Goal: Transaction & Acquisition: Obtain resource

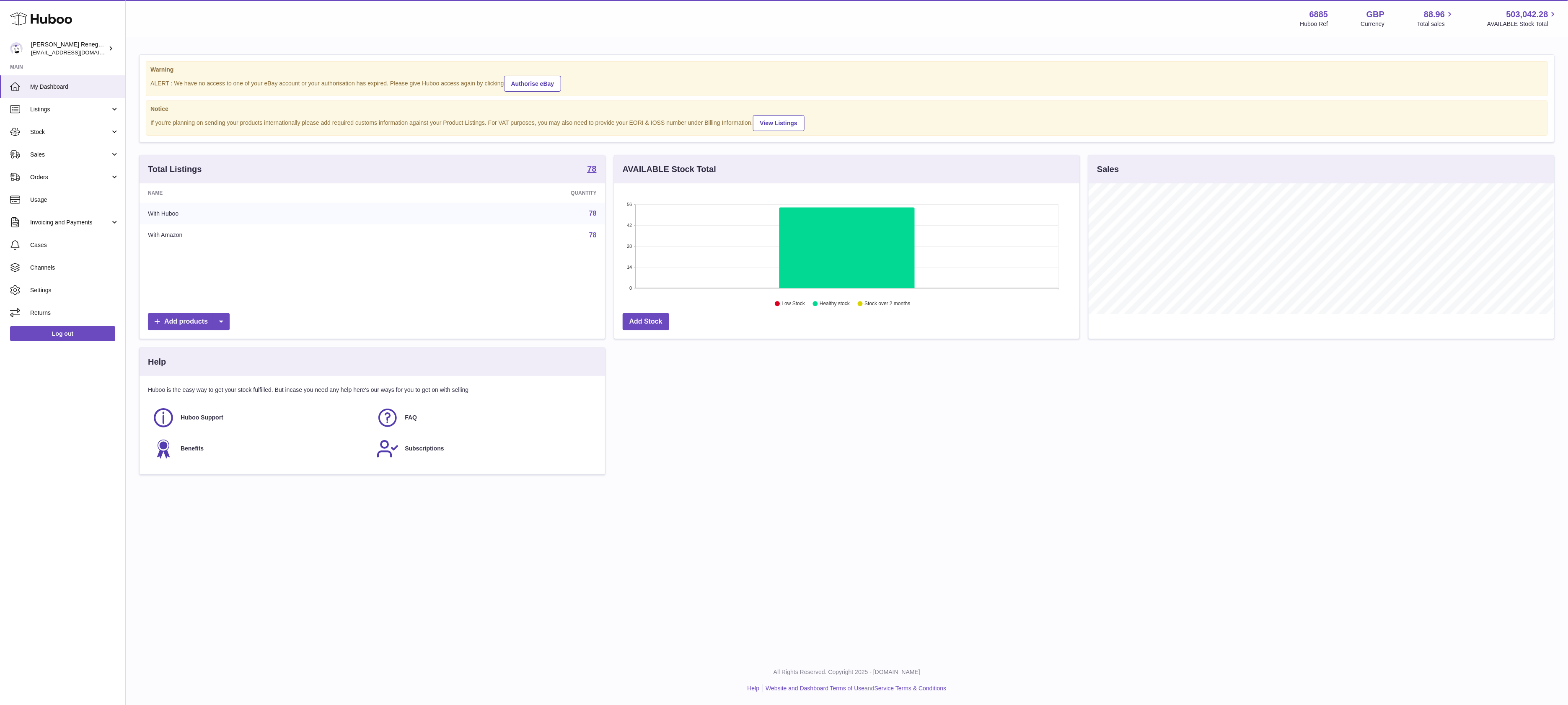
scroll to position [131, 465]
click at [48, 194] on link "Usage" at bounding box center [62, 200] width 126 height 22
click at [110, 223] on link "Invoicing and Payments" at bounding box center [62, 222] width 126 height 22
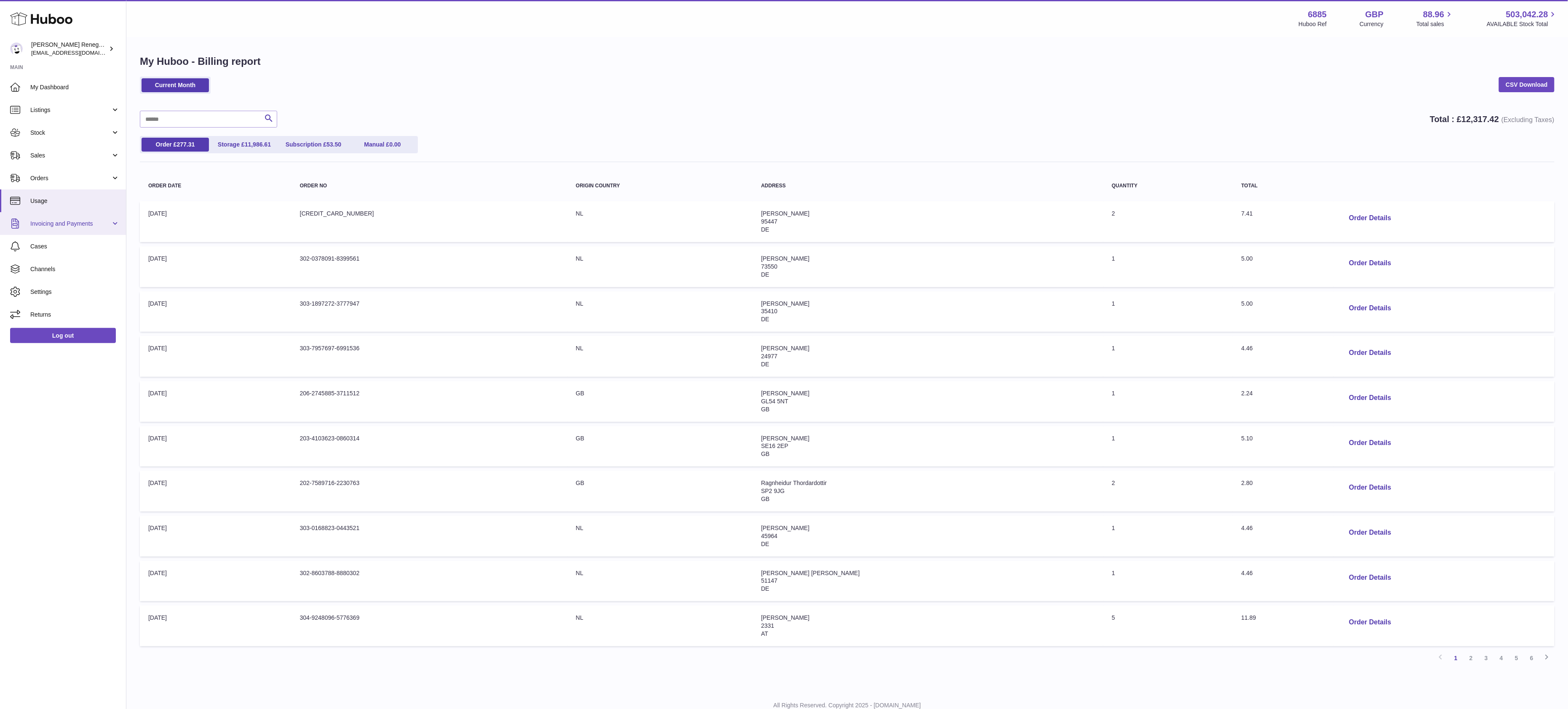
click at [112, 226] on link "Invoicing and Payments" at bounding box center [63, 223] width 126 height 22
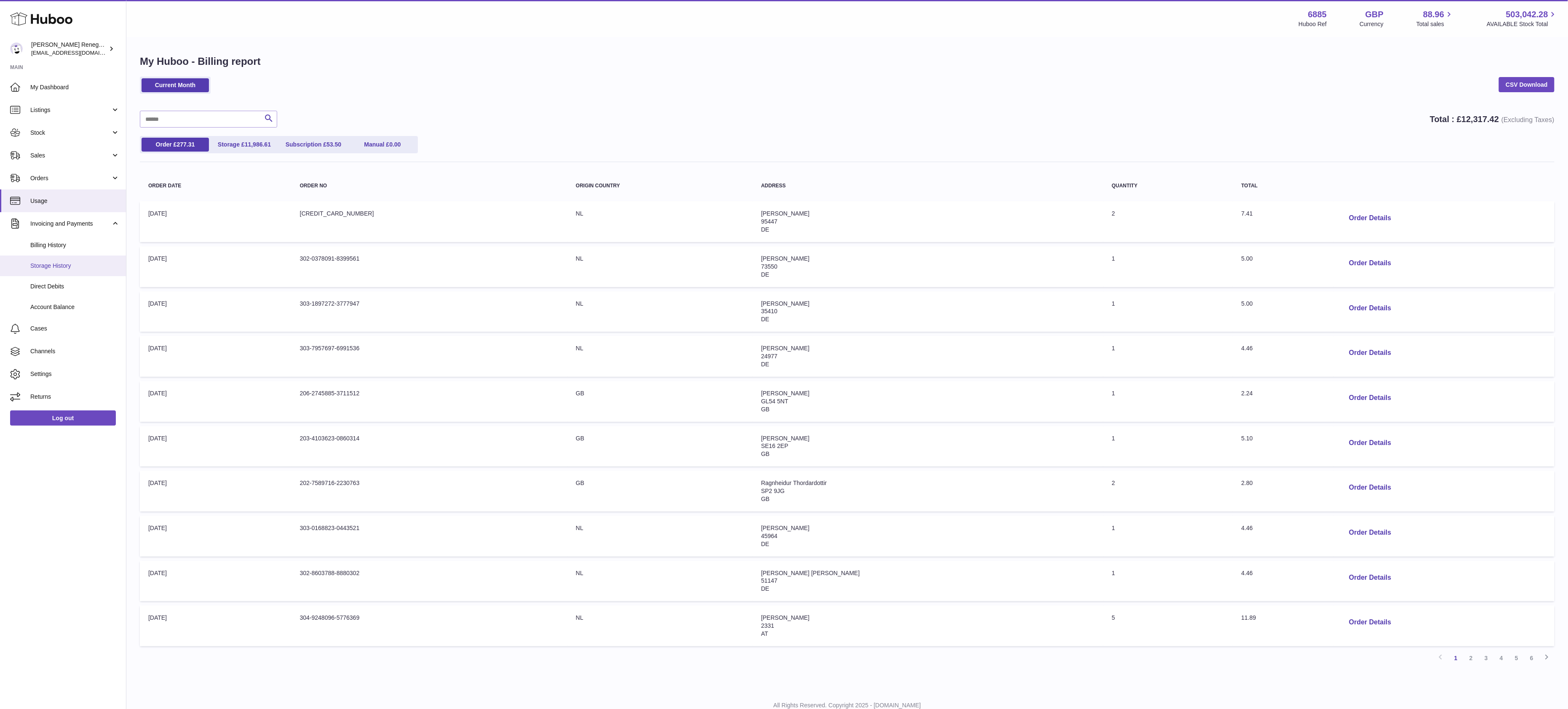
click at [90, 265] on span "Storage History" at bounding box center [75, 266] width 89 height 8
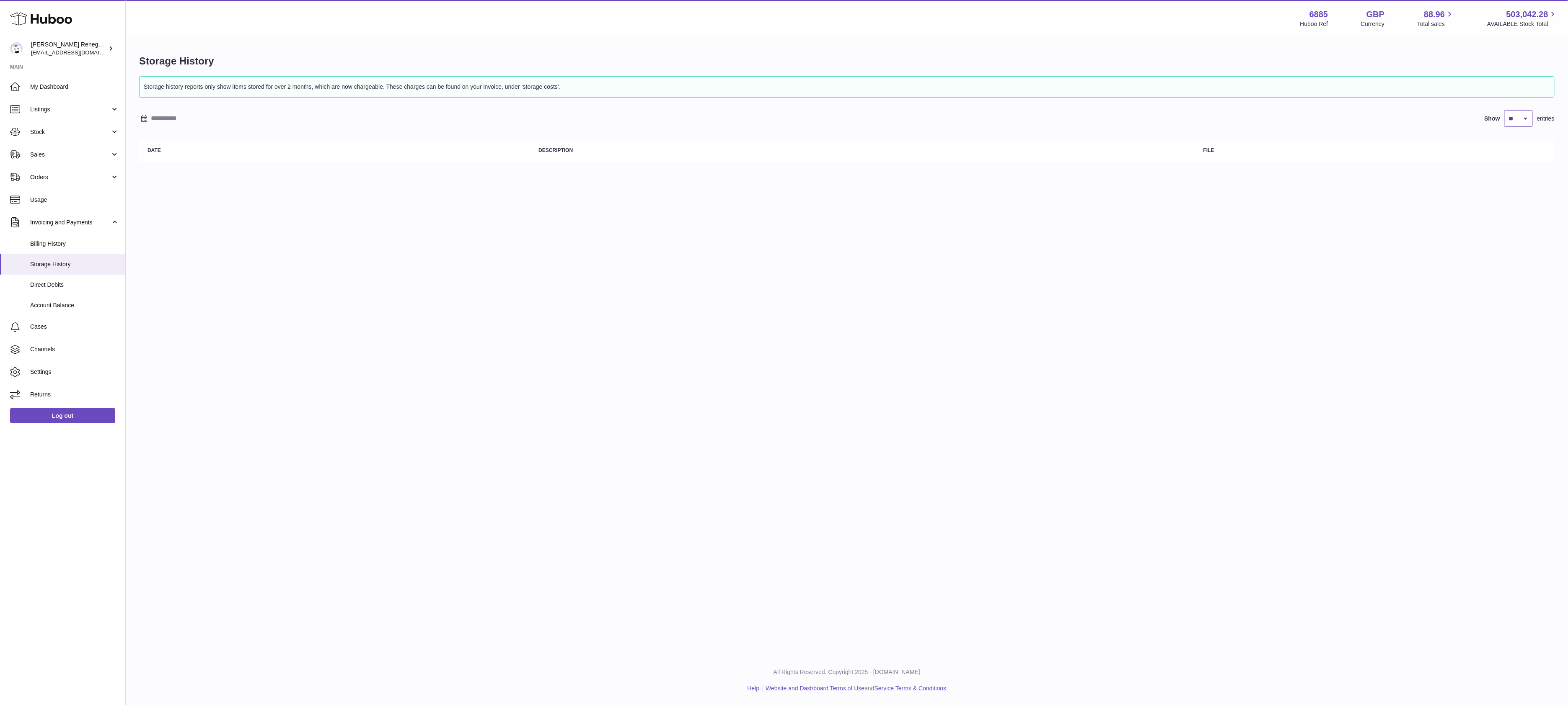
click at [1523, 120] on select "** ** ** ***" at bounding box center [1518, 118] width 28 height 16
click at [72, 288] on span "Direct Debits" at bounding box center [74, 285] width 89 height 8
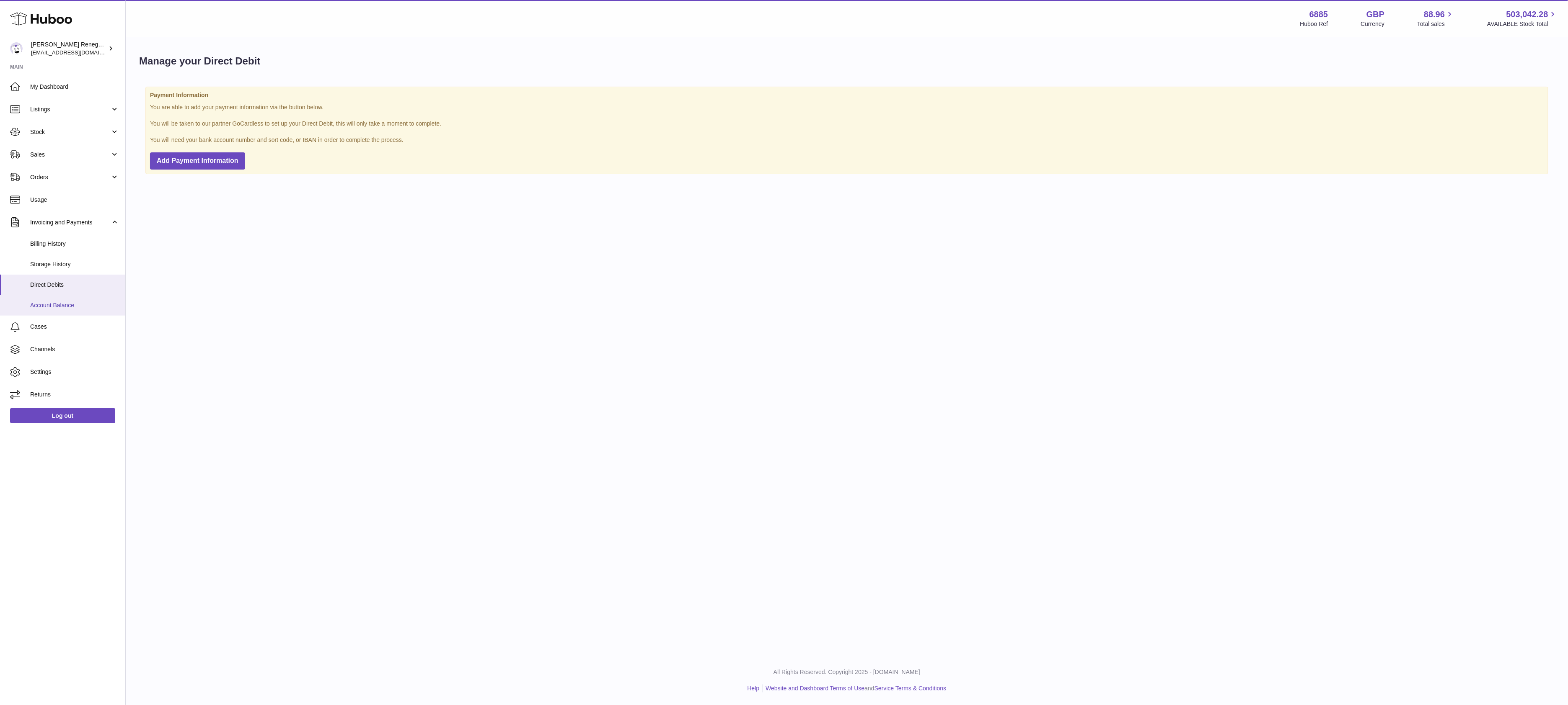
click at [61, 307] on span "Account Balance" at bounding box center [74, 306] width 89 height 8
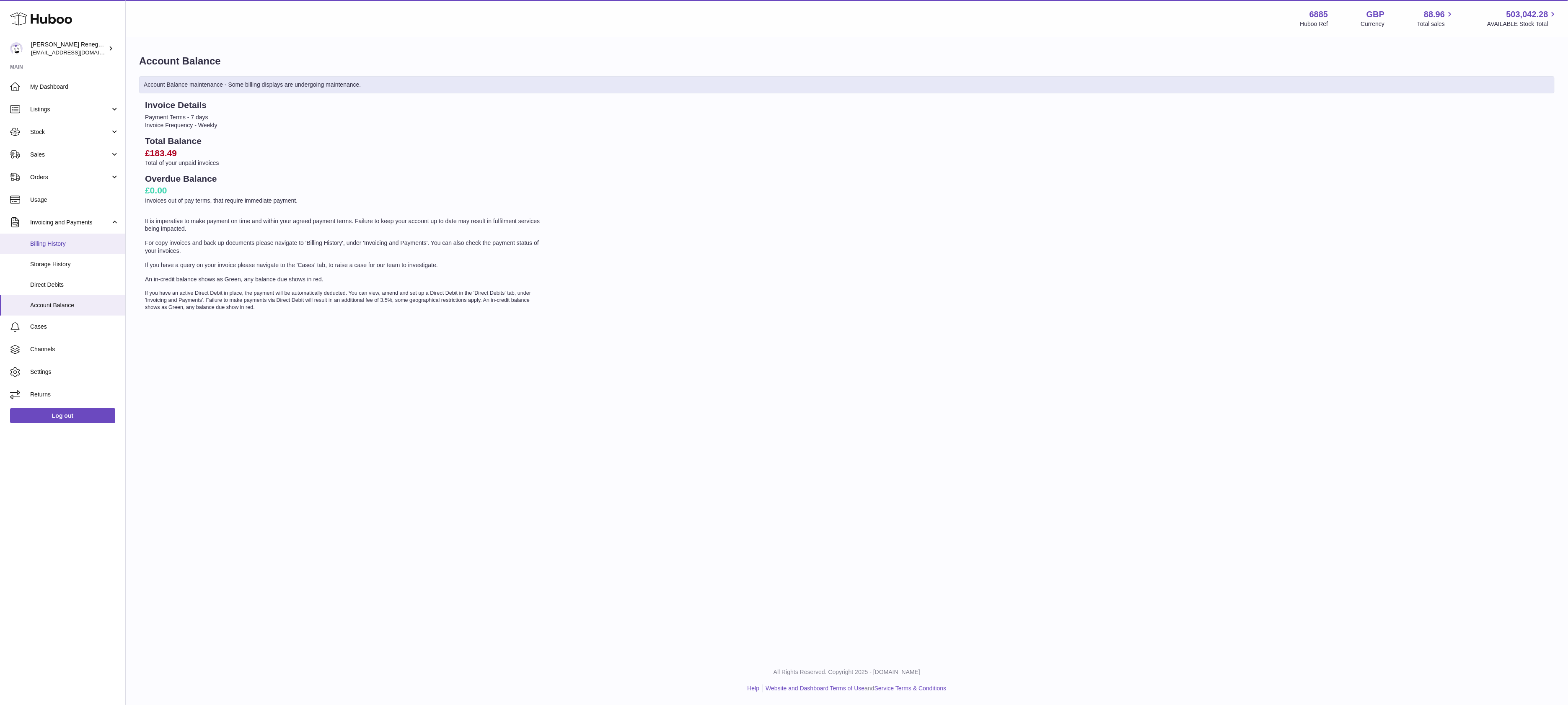
click at [59, 246] on span "Billing History" at bounding box center [74, 244] width 89 height 8
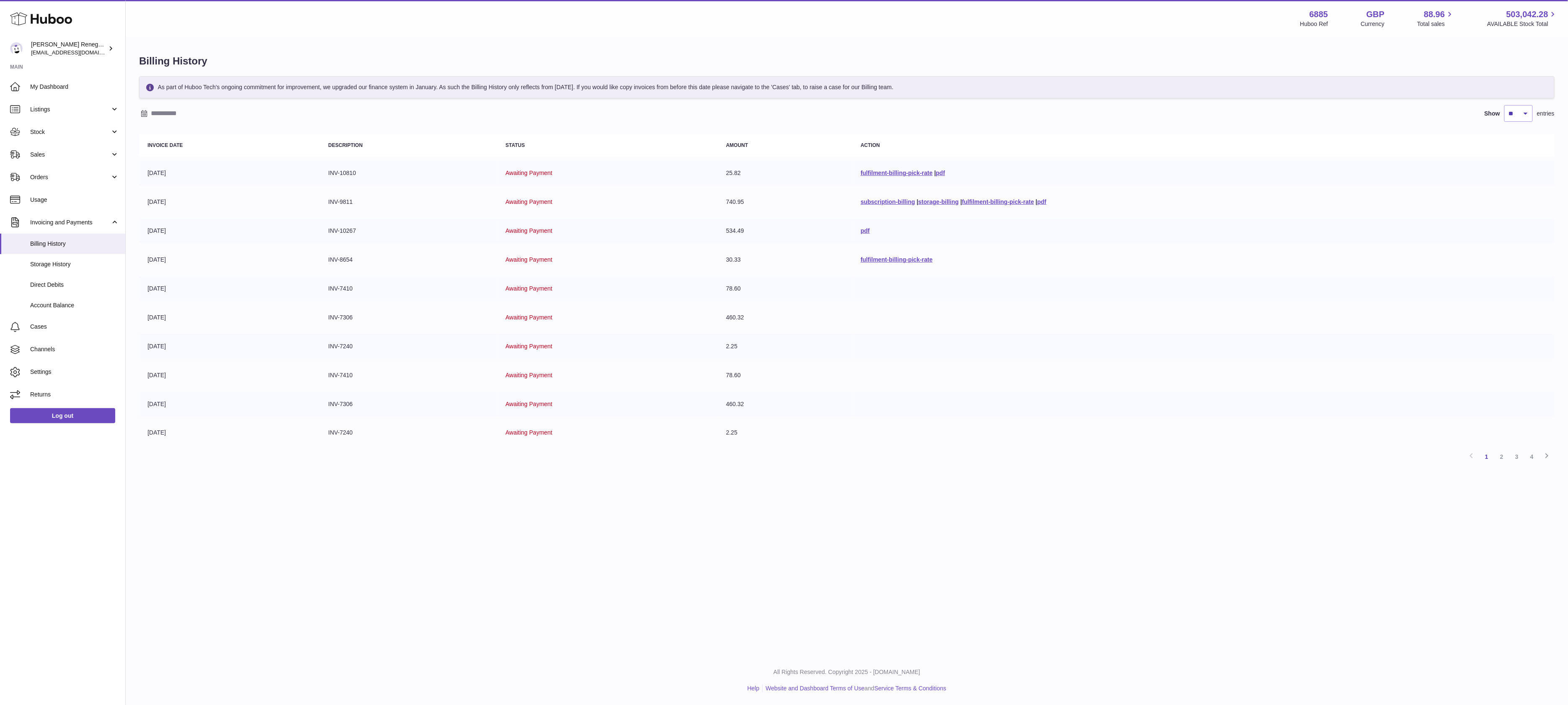
click at [862, 229] on td "pdf" at bounding box center [1203, 231] width 702 height 25
click at [861, 229] on link "pdf" at bounding box center [865, 231] width 9 height 7
click at [1547, 454] on icon at bounding box center [1546, 456] width 10 height 11
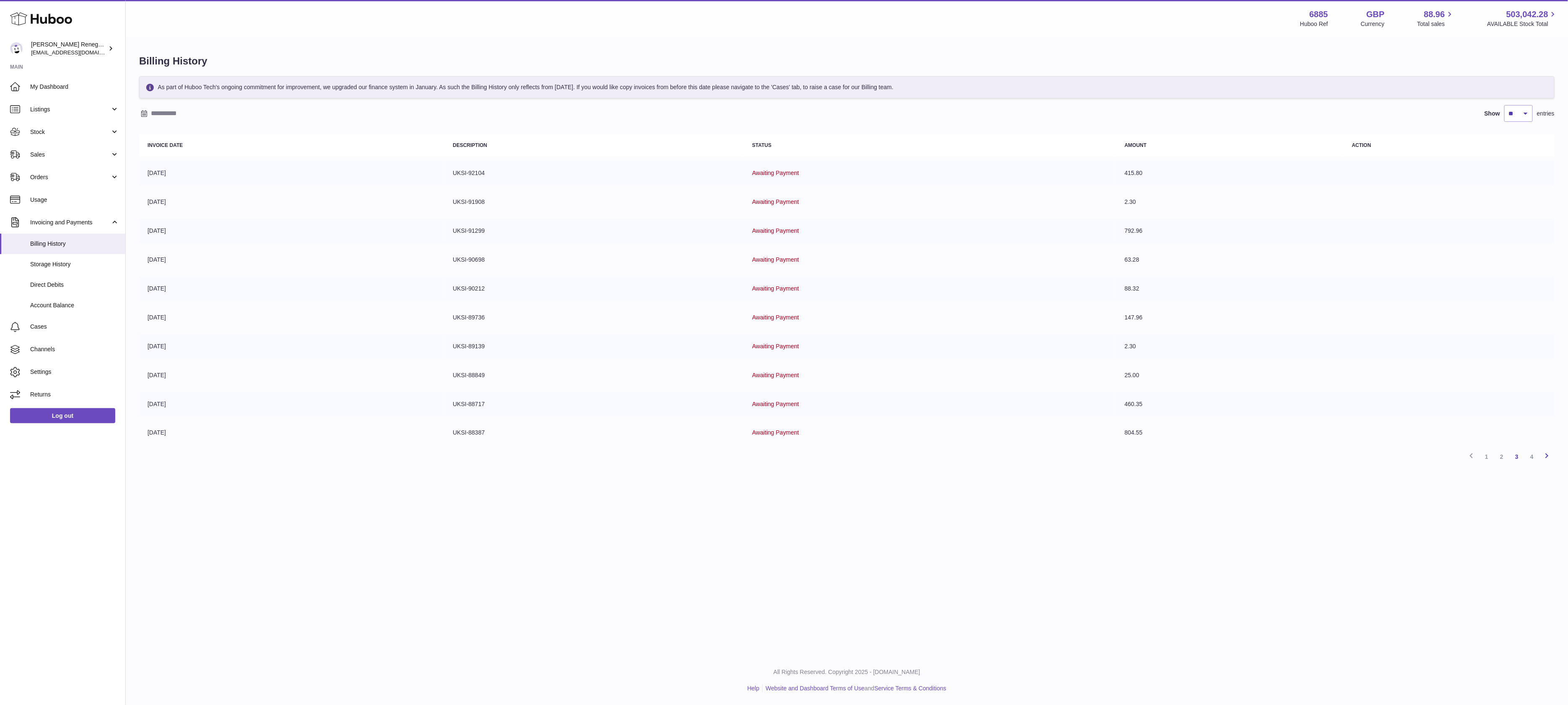
click at [1548, 452] on icon at bounding box center [1546, 456] width 10 height 11
click at [1485, 284] on link "1" at bounding box center [1486, 284] width 15 height 15
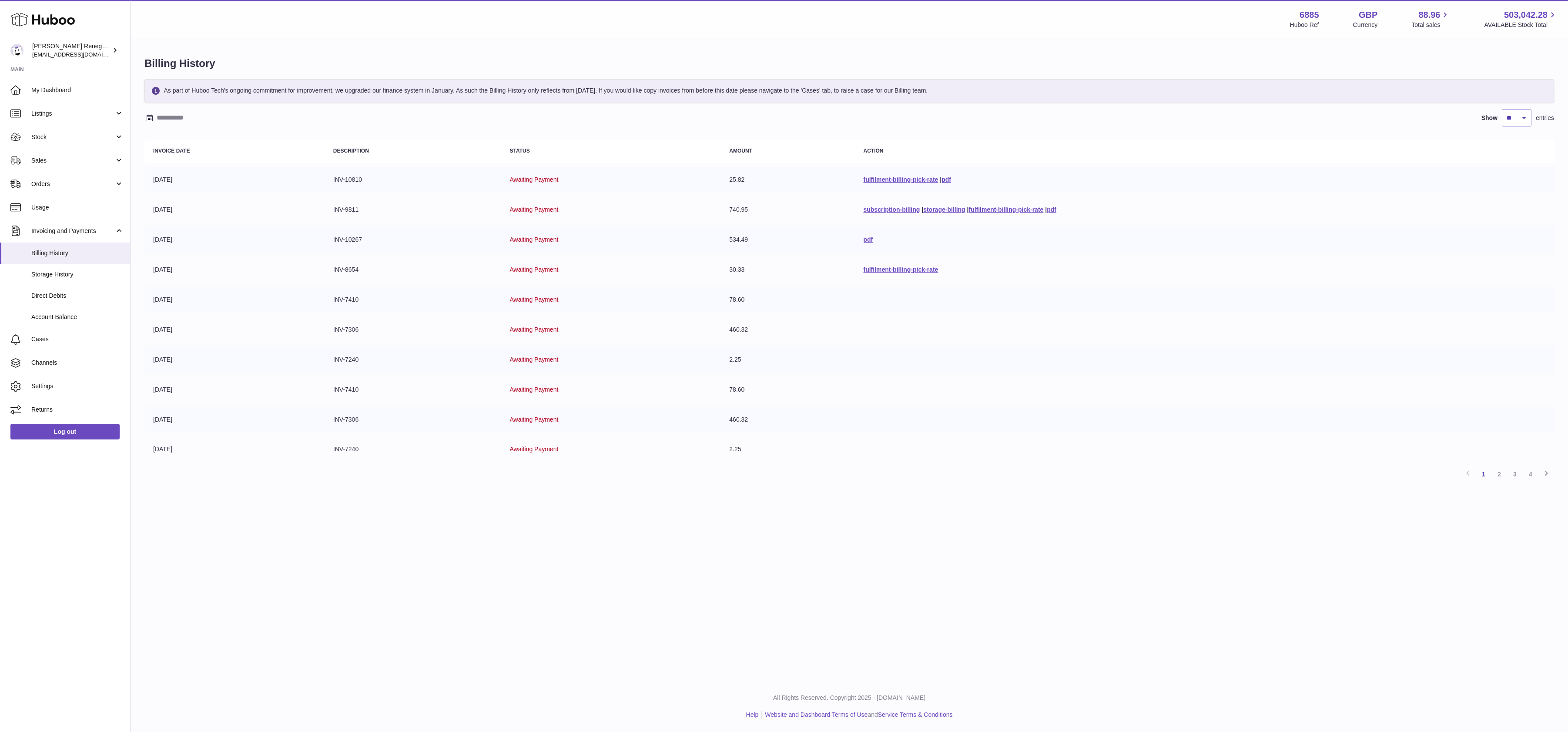
click at [517, 38] on div "Menu Huboo 6885 Huboo Ref GBP Currency 88.96 Total sales 503,042.28 AVAILABLE S…" at bounding box center [849, 253] width 1437 height 506
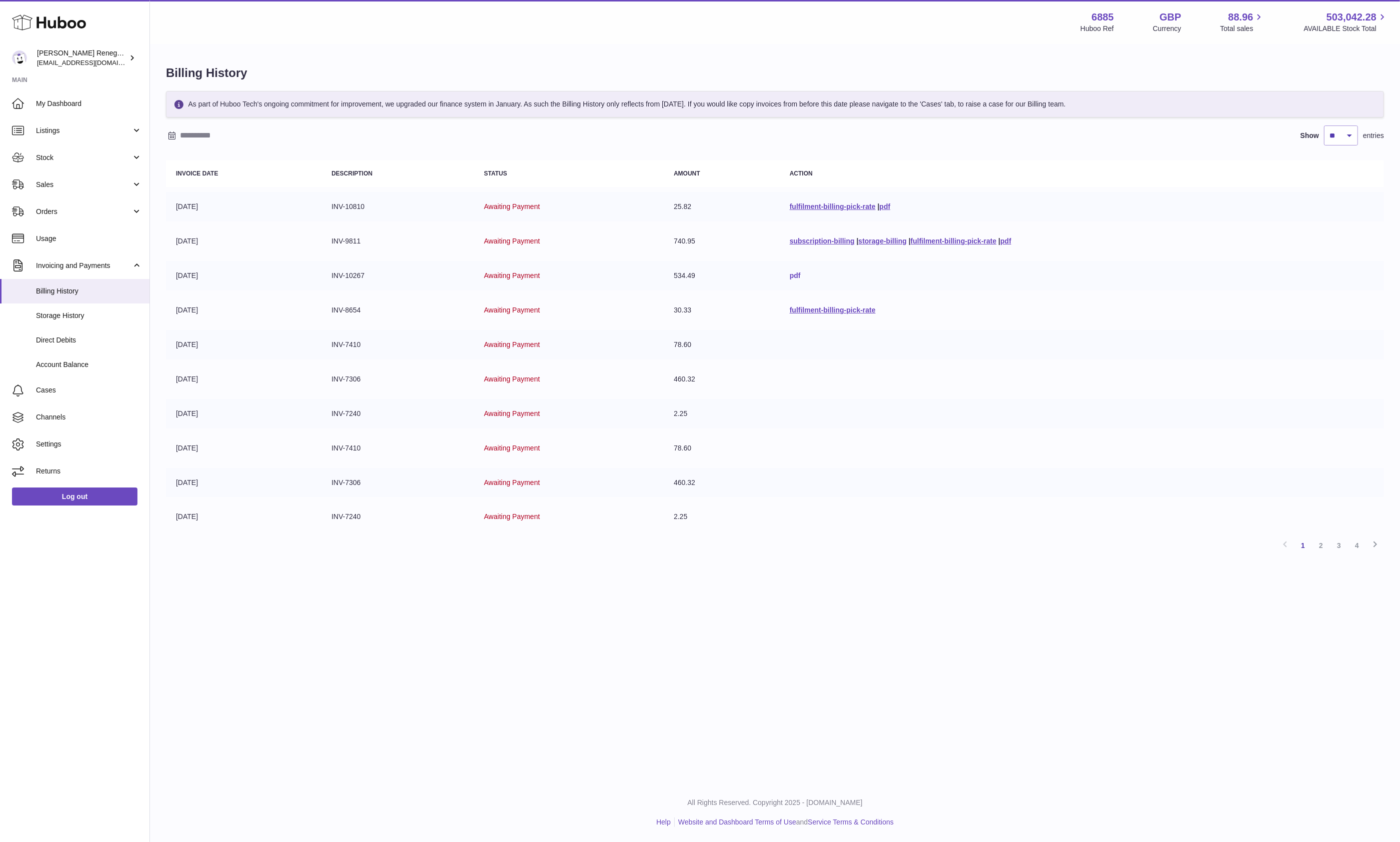
click at [790, 276] on link "pdf" at bounding box center [795, 275] width 11 height 8
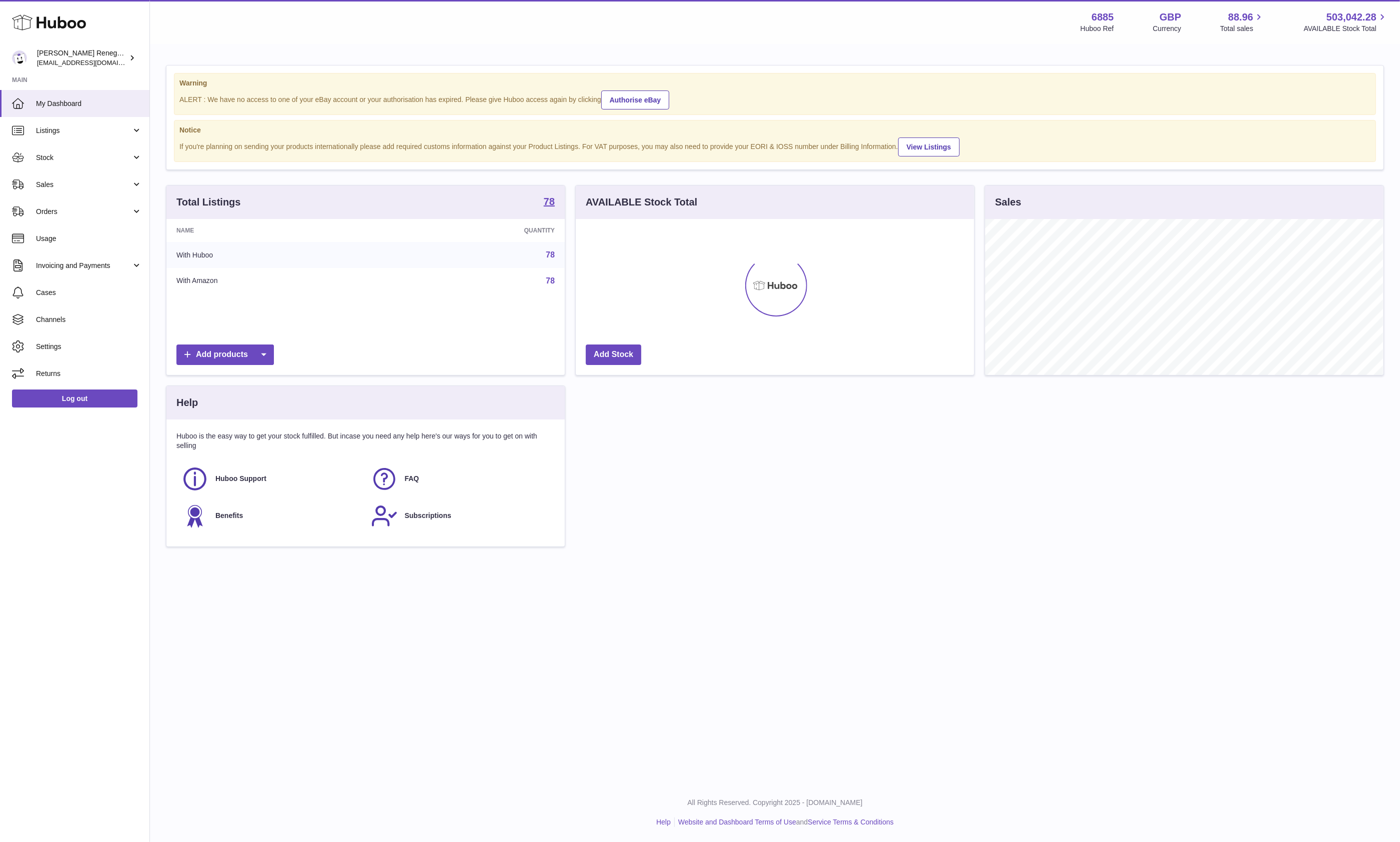
scroll to position [499907, 499409]
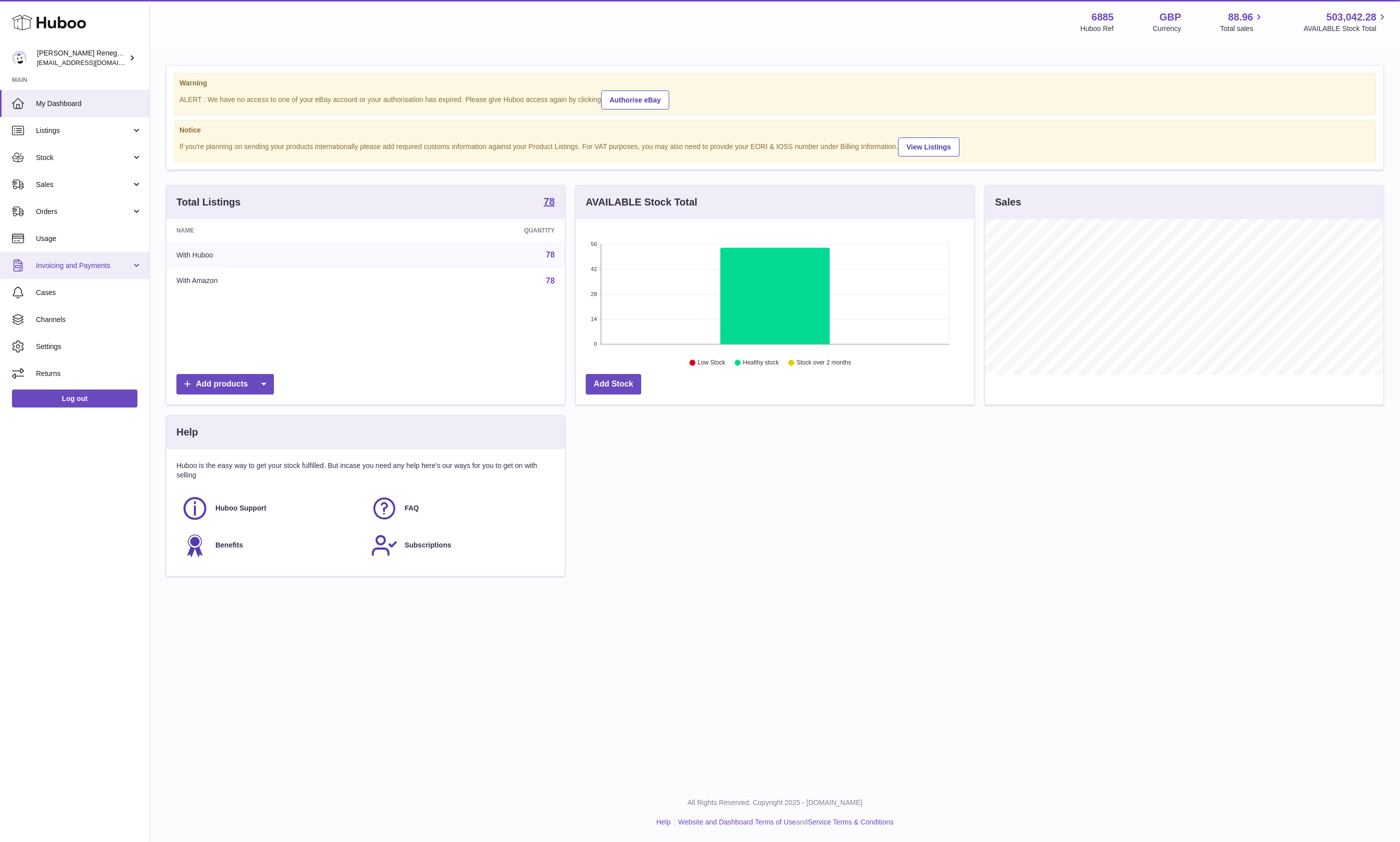
click at [96, 268] on span "Invoicing and Payments" at bounding box center [84, 266] width 96 height 9
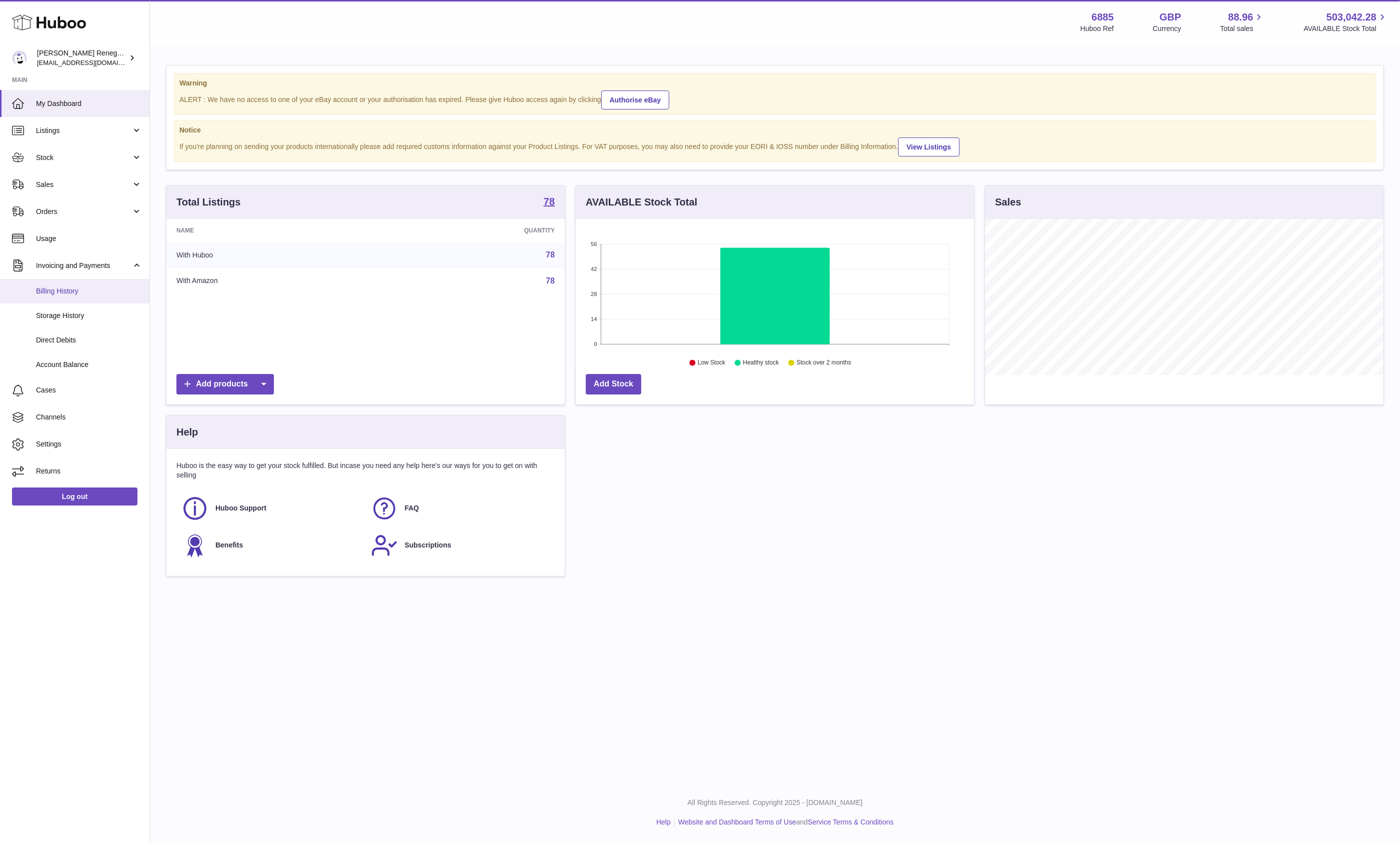
click at [93, 289] on span "Billing History" at bounding box center [89, 291] width 106 height 9
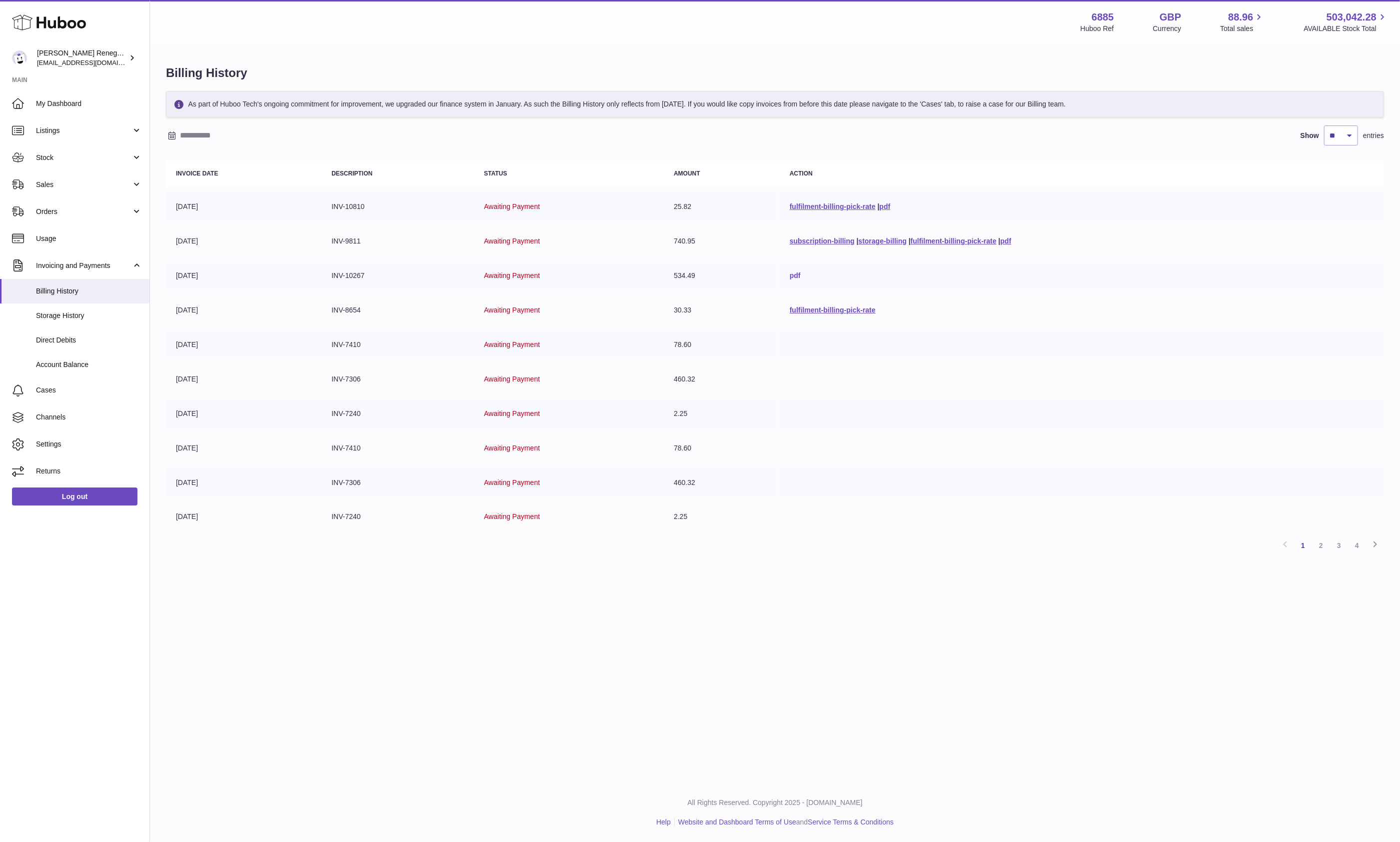
click at [790, 276] on link "pdf" at bounding box center [795, 275] width 11 height 8
click at [1324, 542] on link "2" at bounding box center [1321, 545] width 18 height 18
click at [922, 205] on link "storage-billing" at bounding box center [901, 206] width 48 height 8
click at [809, 308] on link "pdf" at bounding box center [814, 310] width 11 height 8
click at [1341, 540] on link "3" at bounding box center [1339, 545] width 18 height 18
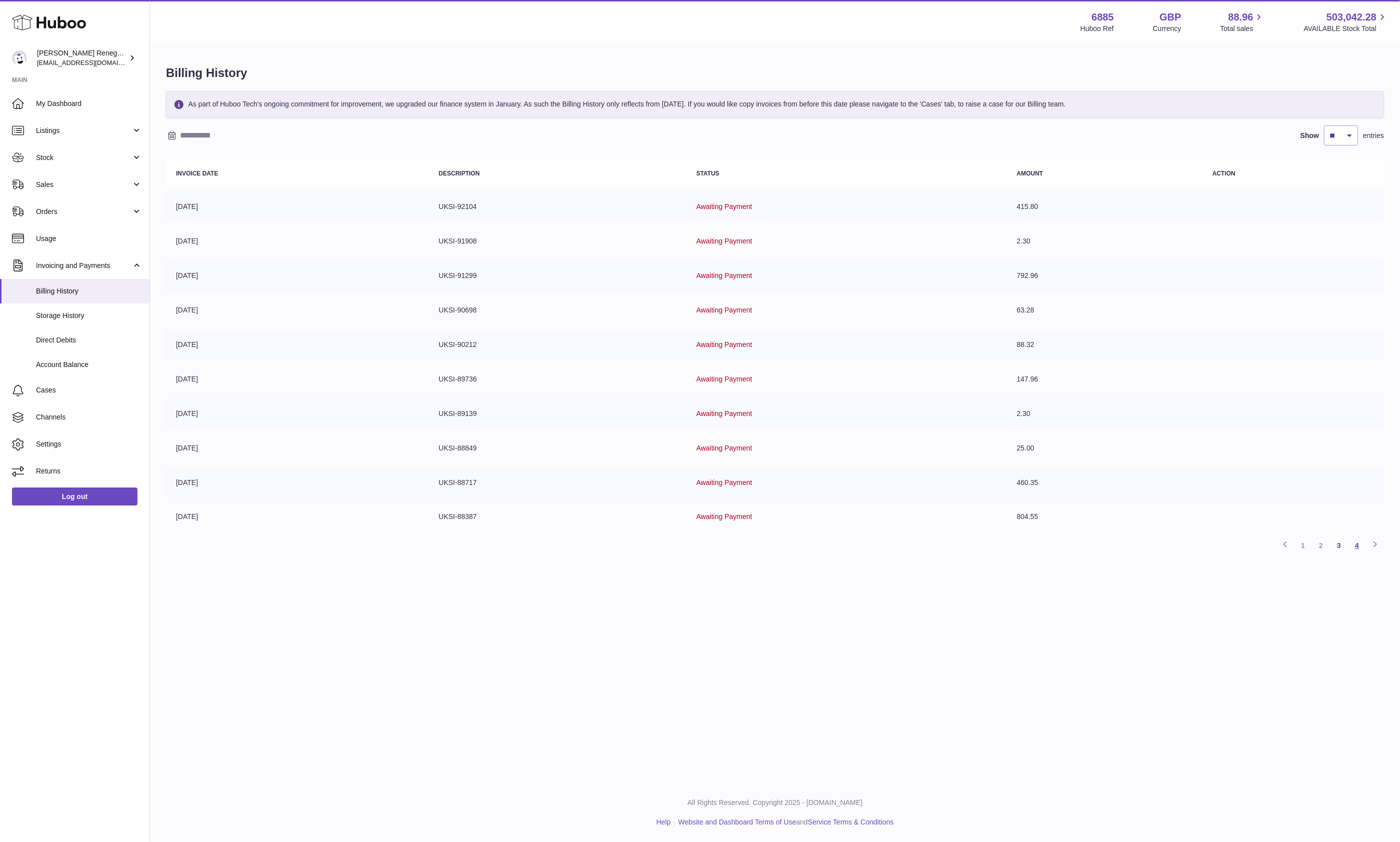
click at [1358, 544] on link "4" at bounding box center [1357, 545] width 18 height 18
click at [1304, 336] on link "1" at bounding box center [1303, 339] width 18 height 18
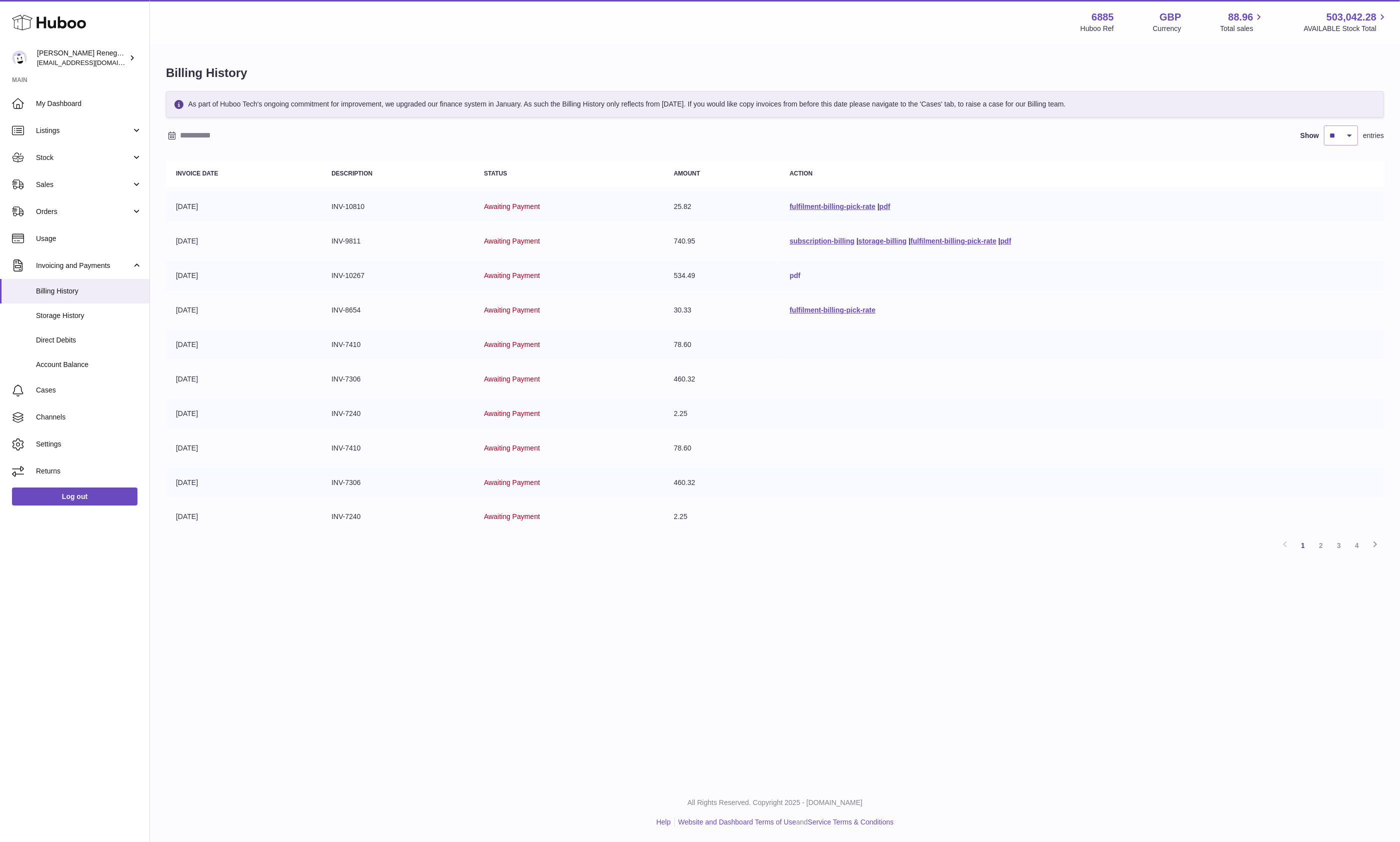
click at [790, 275] on link "pdf" at bounding box center [795, 275] width 11 height 8
